Goal: Transaction & Acquisition: Purchase product/service

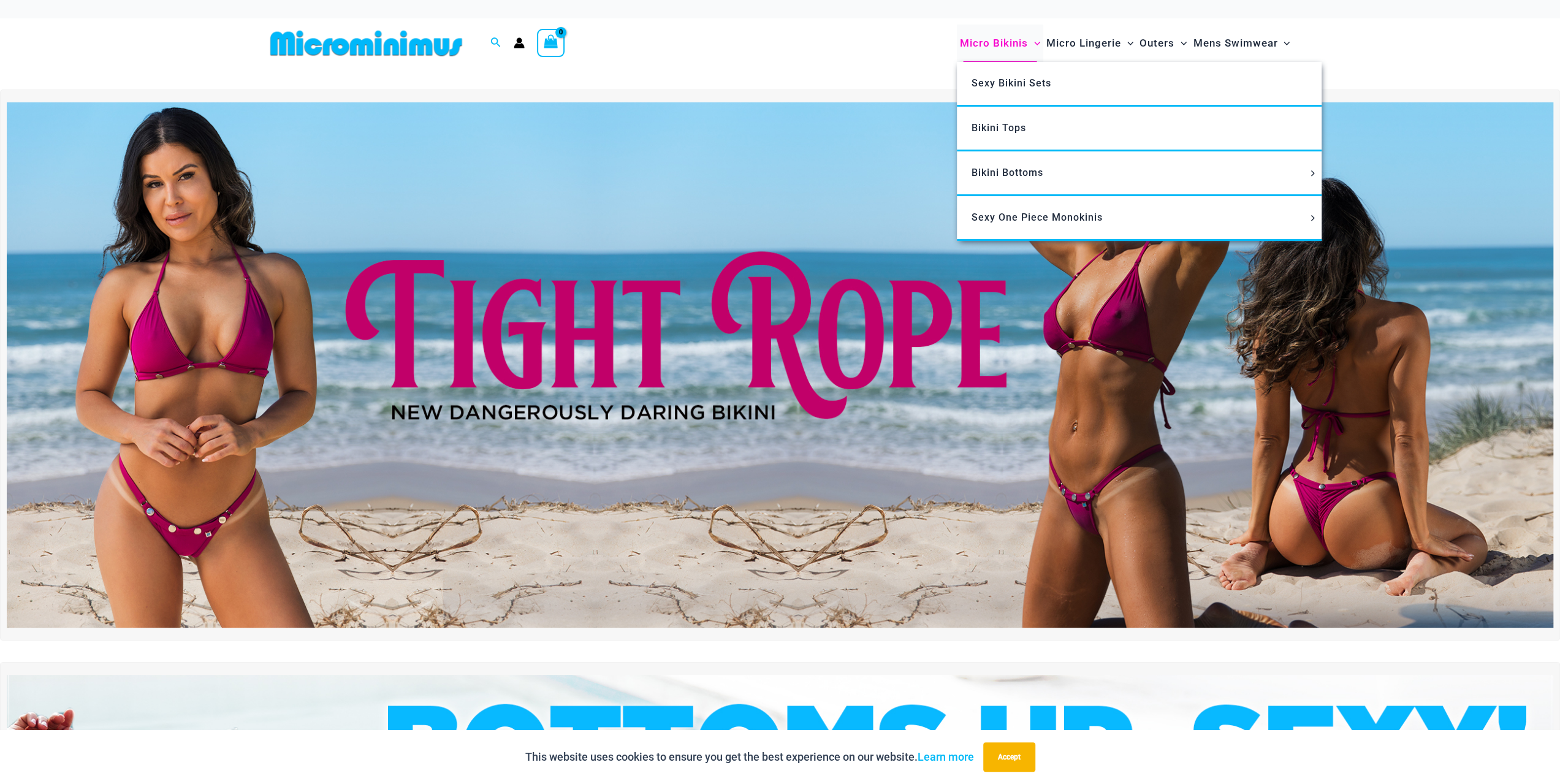
click at [990, 39] on span "Micro Bikinis" at bounding box center [994, 43] width 68 height 31
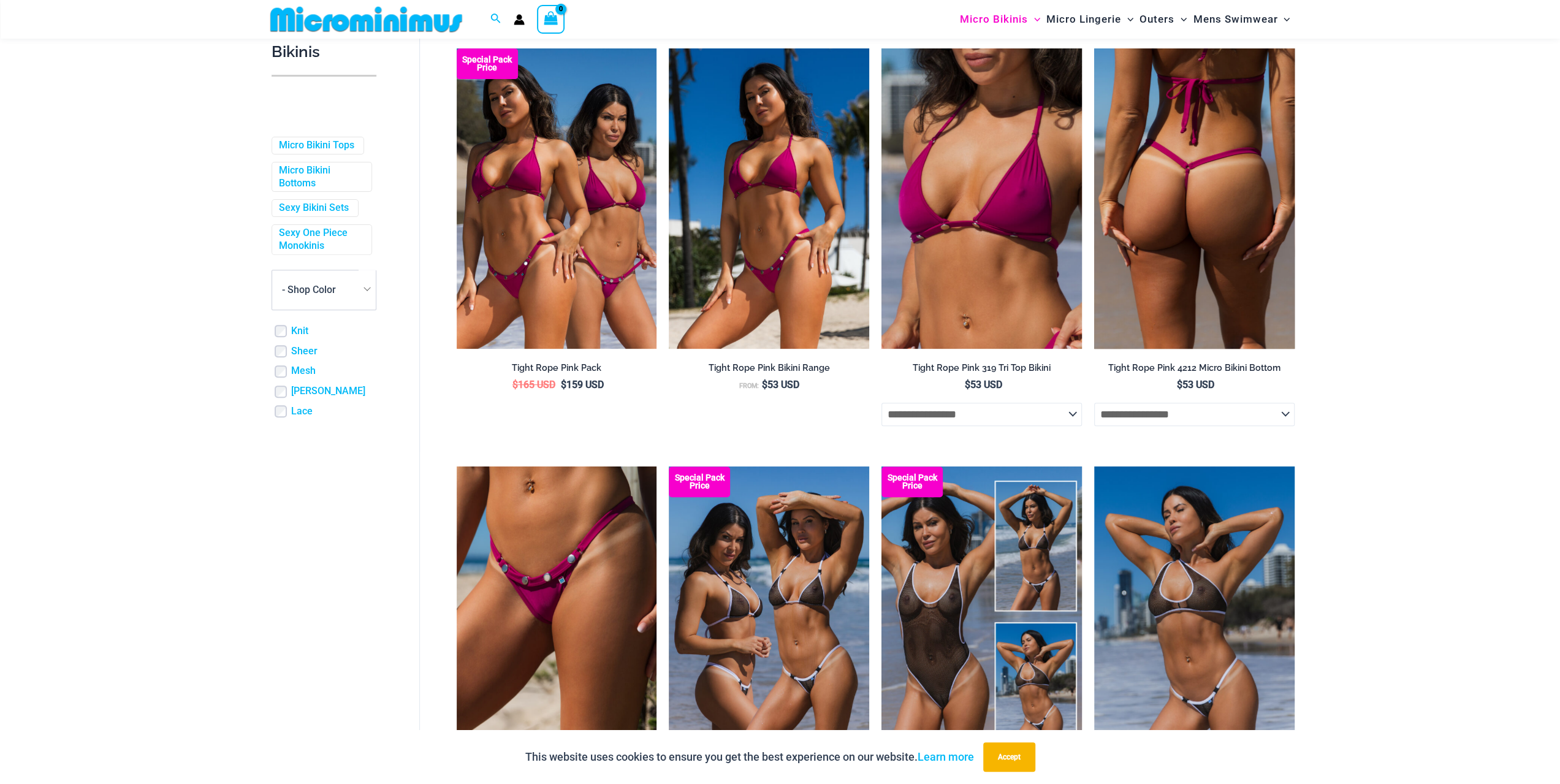
scroll to position [413, 0]
